Goal: Task Accomplishment & Management: Use online tool/utility

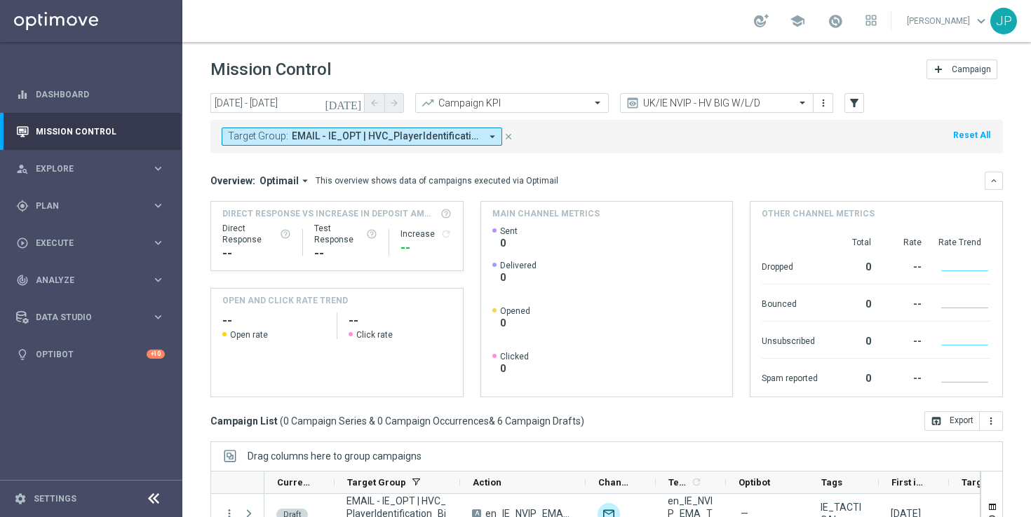
scroll to position [184, 0]
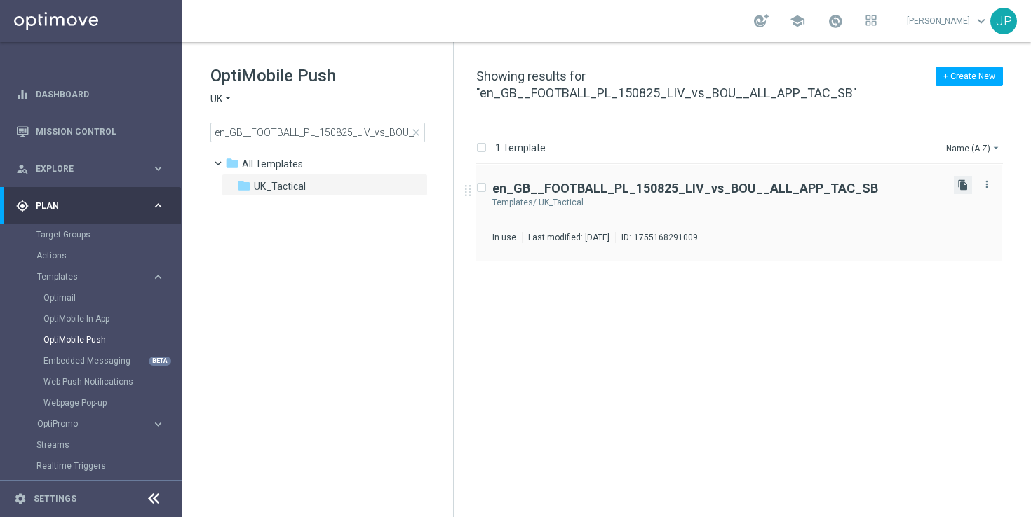
click at [965, 184] on icon "file_copy" at bounding box center [962, 184] width 11 height 11
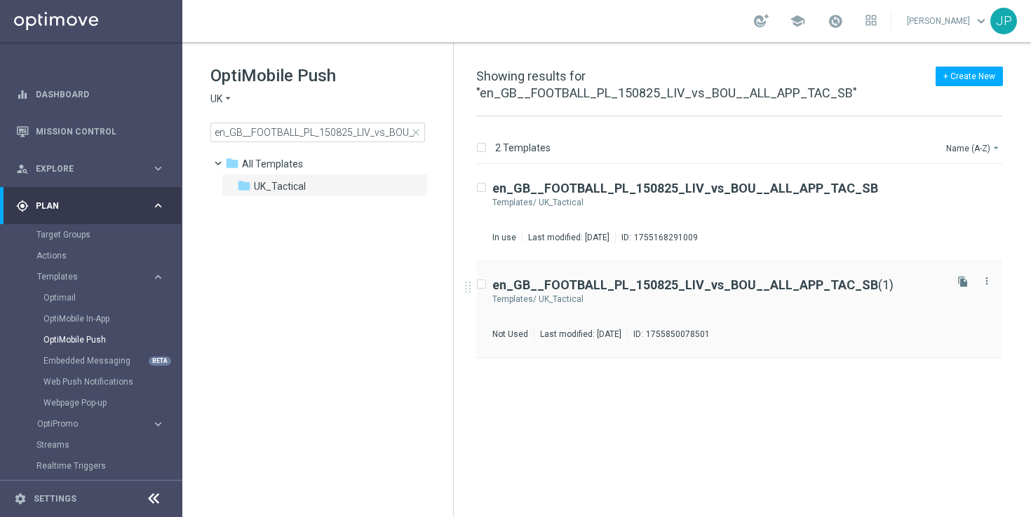
click at [863, 327] on div "en_GB__FOOTBALL_PL_150825_LIV_vs_BOU__ALL_APP_TAC_SB (1) Templates/ UK_Tactical…" at bounding box center [717, 309] width 450 height 61
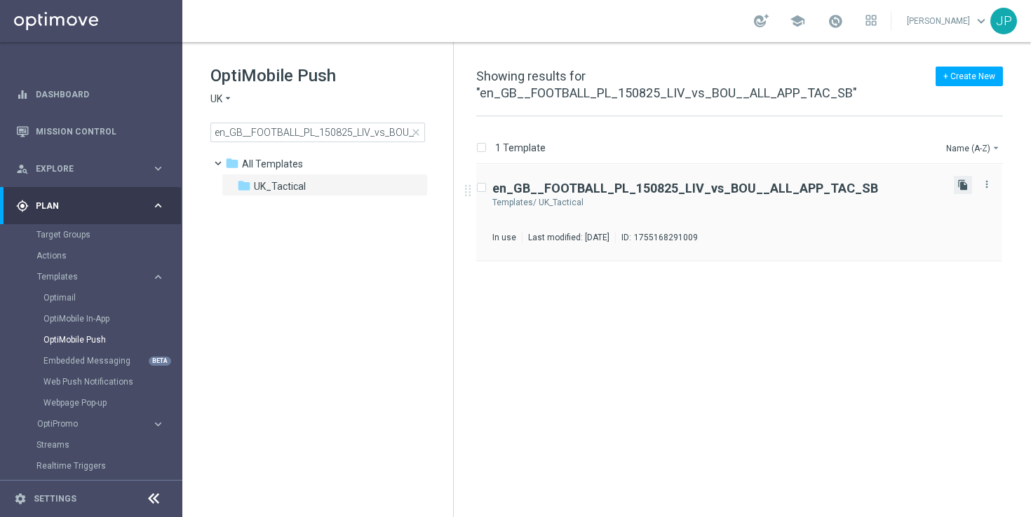
click at [963, 184] on icon "file_copy" at bounding box center [962, 184] width 11 height 11
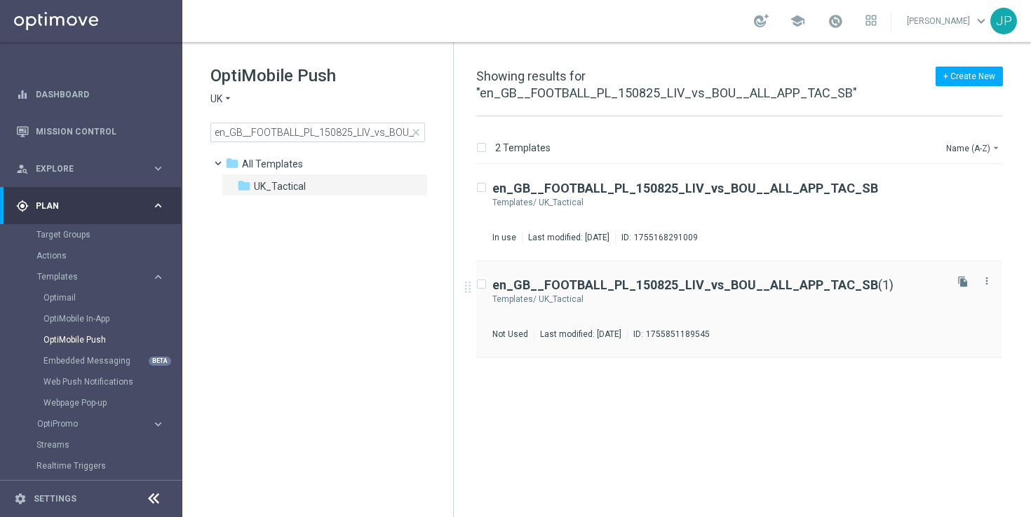
click at [808, 322] on div "en_GB__FOOTBALL_PL_150825_LIV_vs_BOU__ALL_APP_TAC_SB (1) Templates/ UK_Tactical…" at bounding box center [717, 309] width 450 height 61
